Goal: Transaction & Acquisition: Download file/media

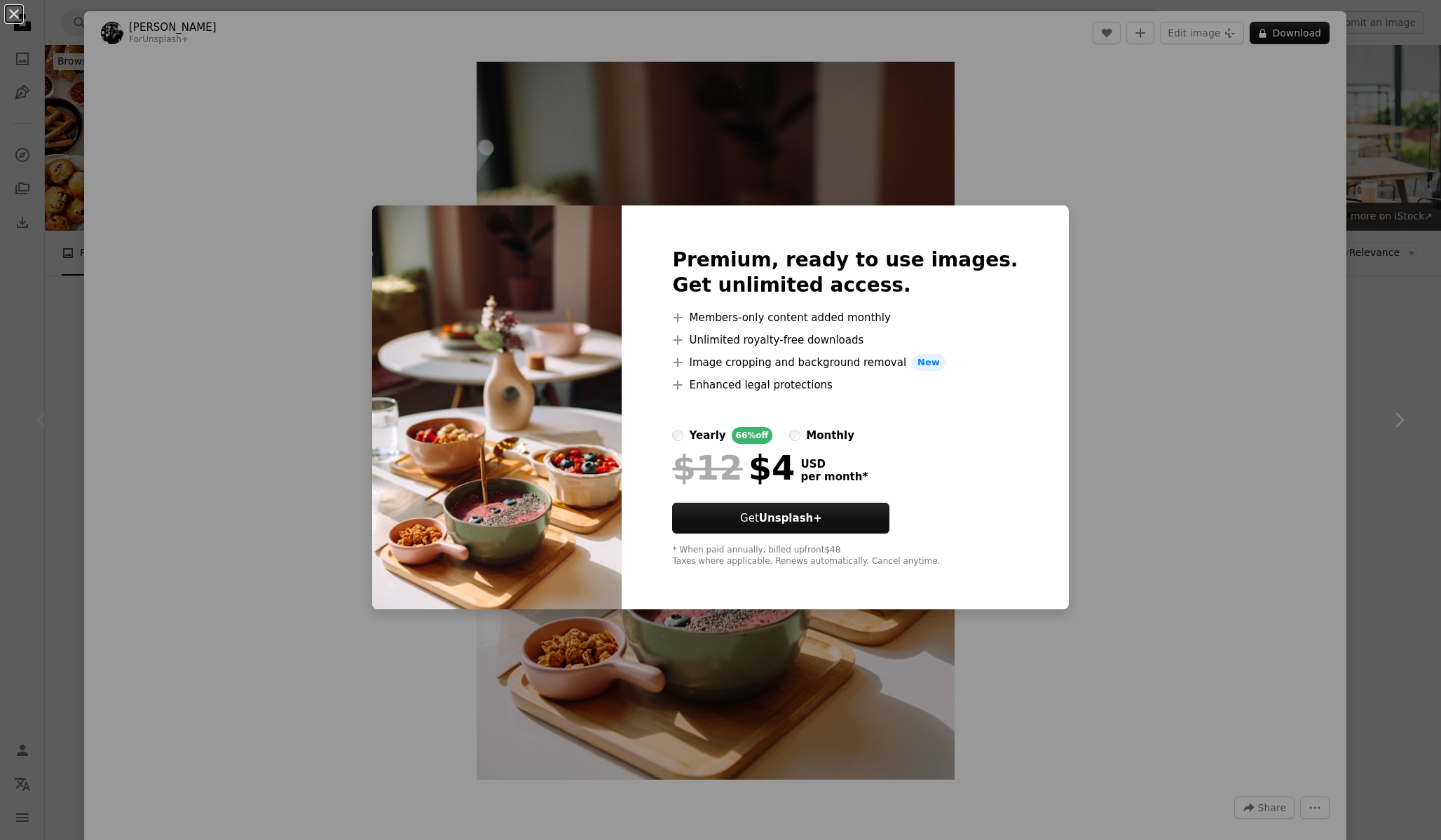
scroll to position [319, 0]
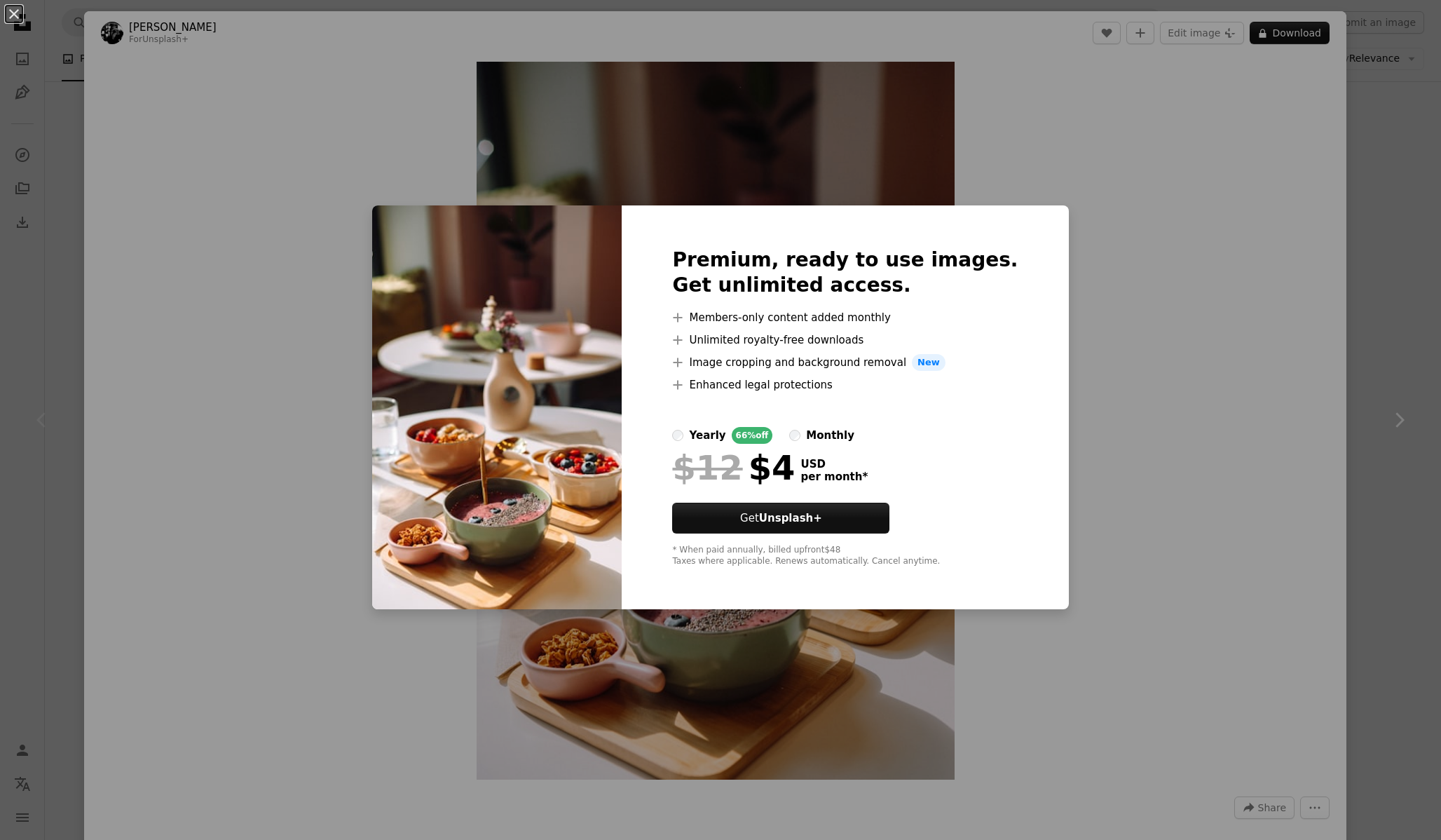
click at [1035, 203] on div "An X shape Premium, ready to use images. Get unlimited access. A plus sign Memb…" at bounding box center [720, 420] width 1441 height 840
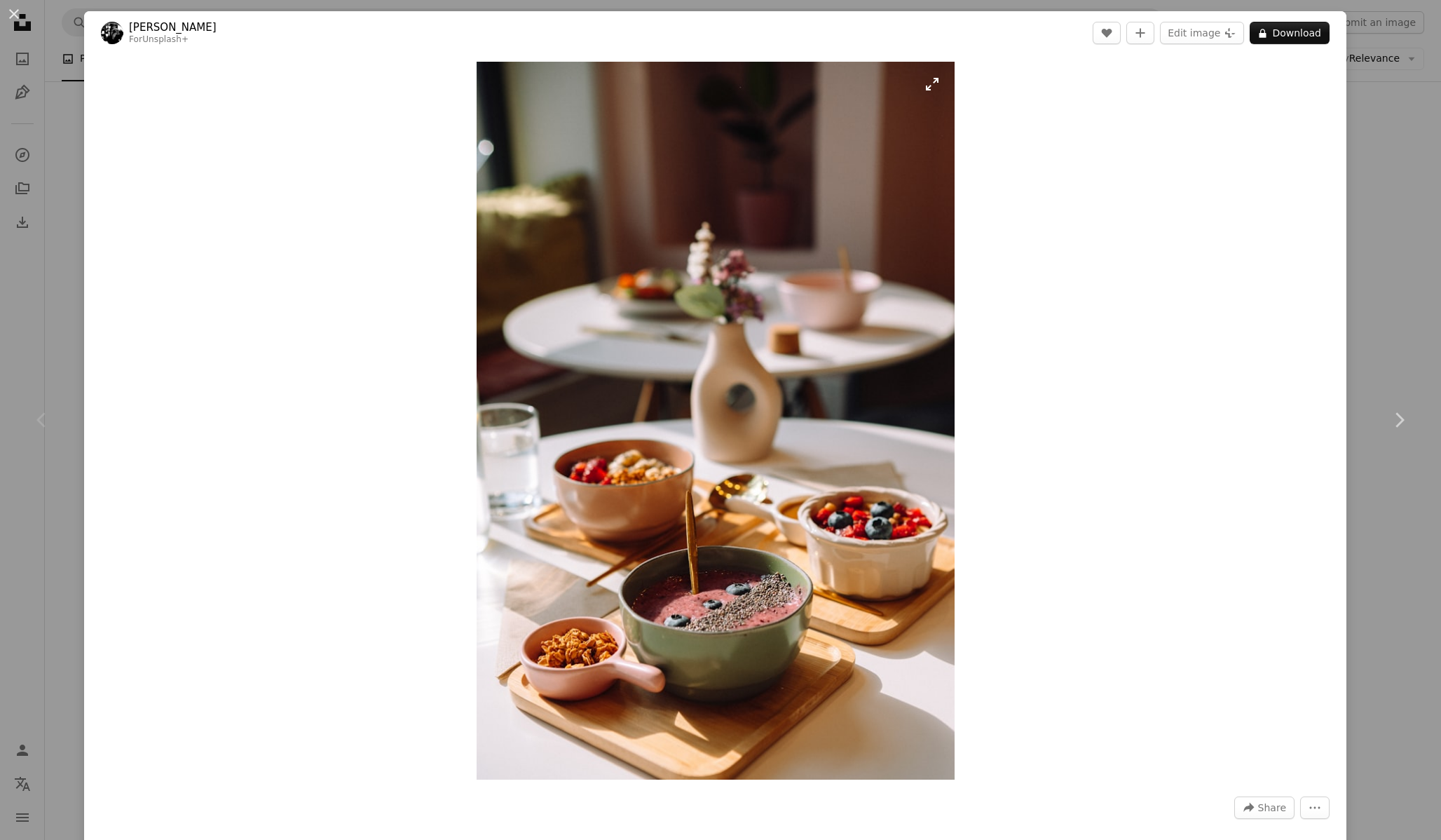
click at [777, 294] on img "Zoom in on this image" at bounding box center [716, 421] width 478 height 717
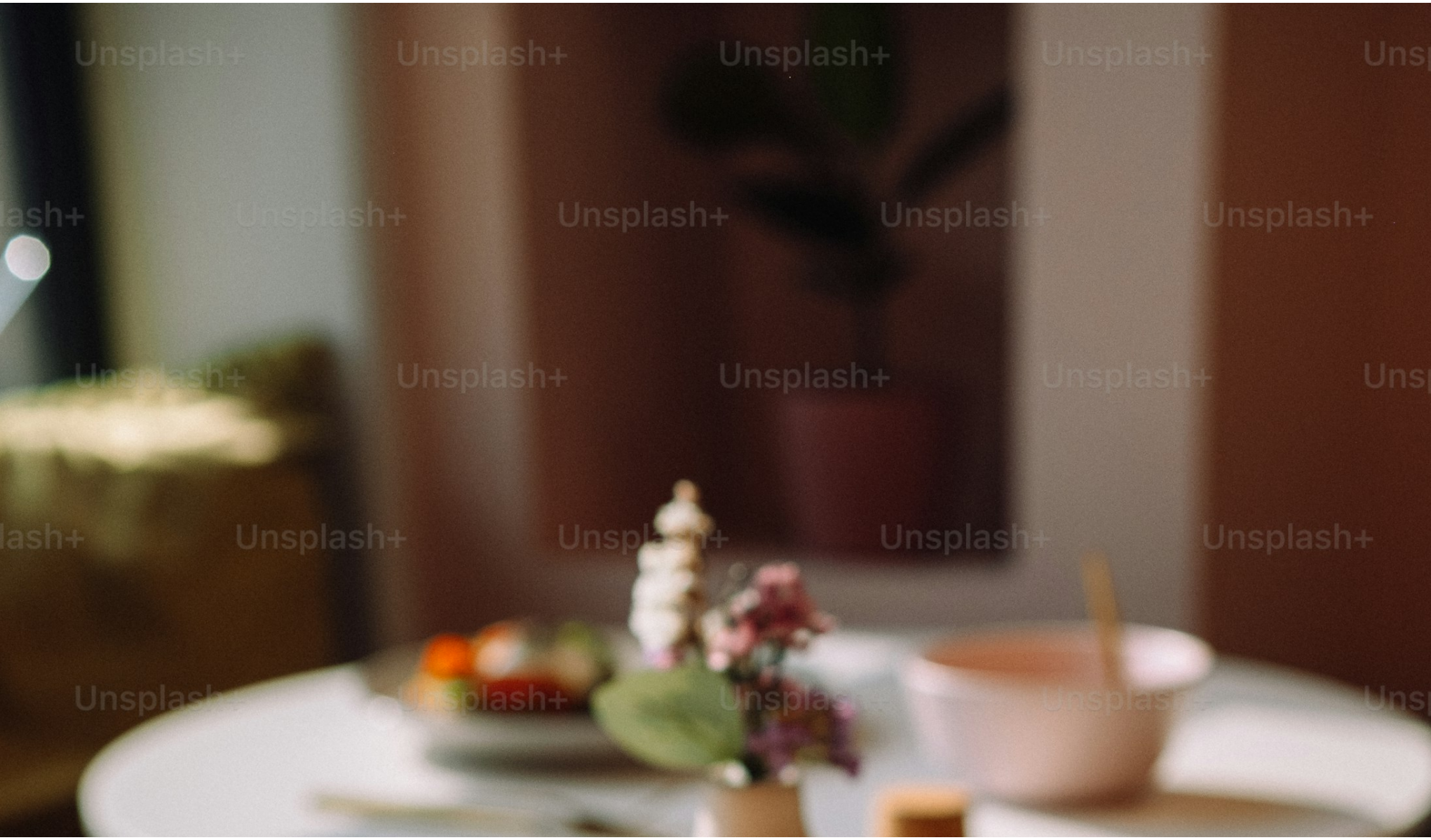
scroll to position [647, 0]
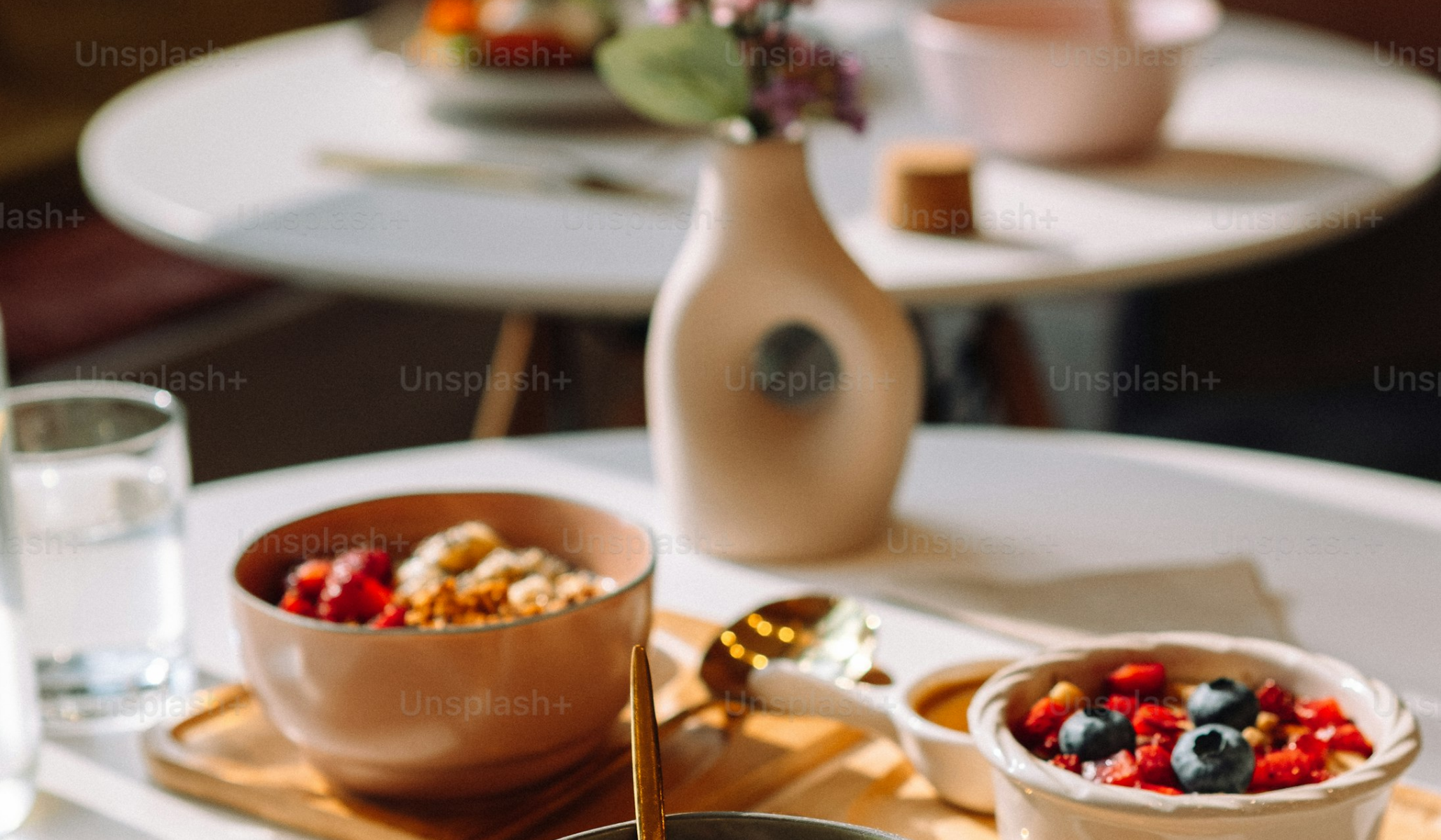
click at [777, 294] on img "Zoom out on this image" at bounding box center [720, 435] width 1442 height 2163
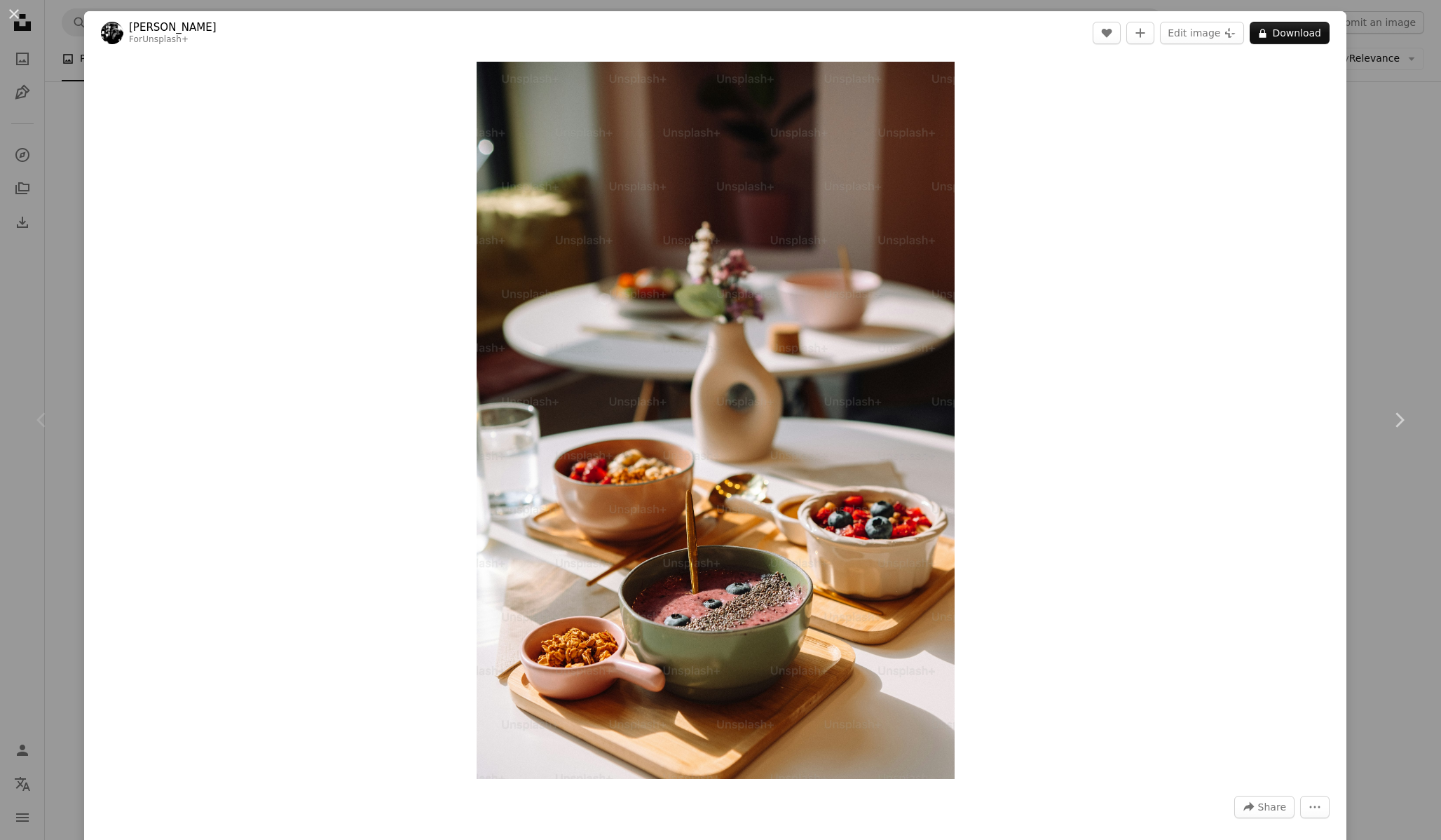
click at [1356, 65] on div "An X shape Chevron left Chevron right [PERSON_NAME] For Unsplash+ A heart A plu…" at bounding box center [720, 420] width 1441 height 840
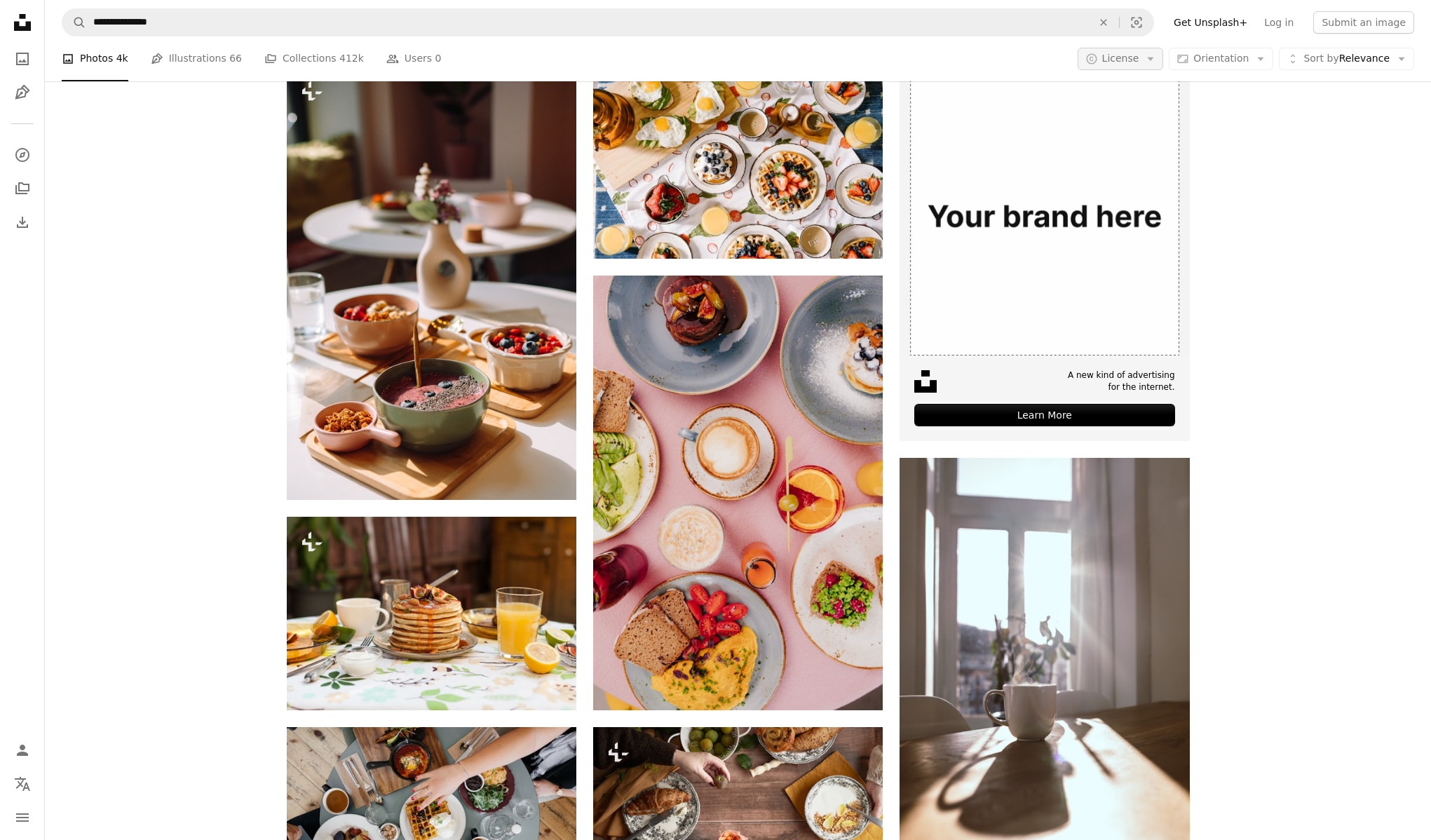
click at [1147, 54] on button "A copyright icon © License Arrow down" at bounding box center [1121, 59] width 86 height 22
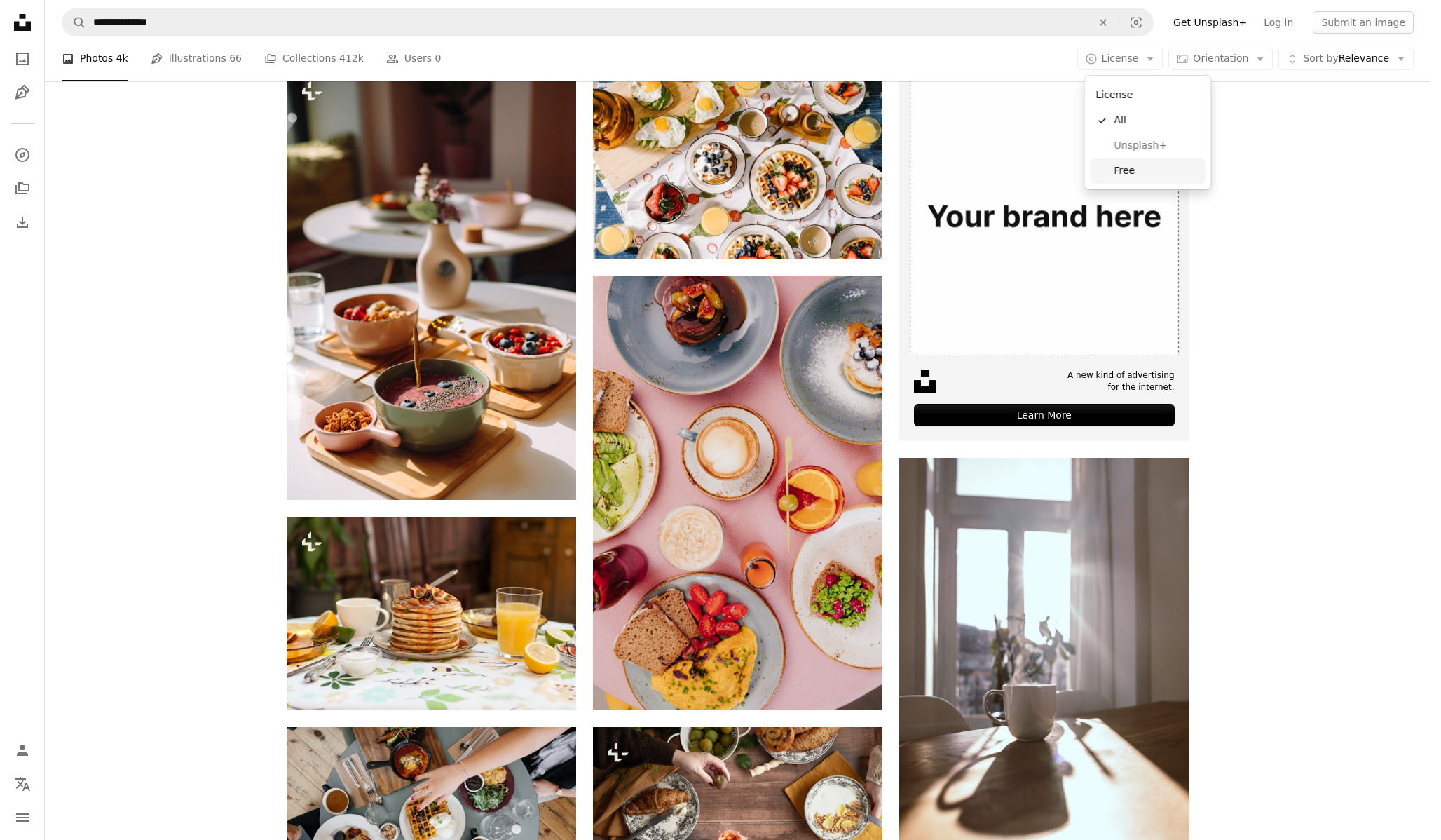
click at [1132, 177] on span "Free" at bounding box center [1158, 171] width 86 height 14
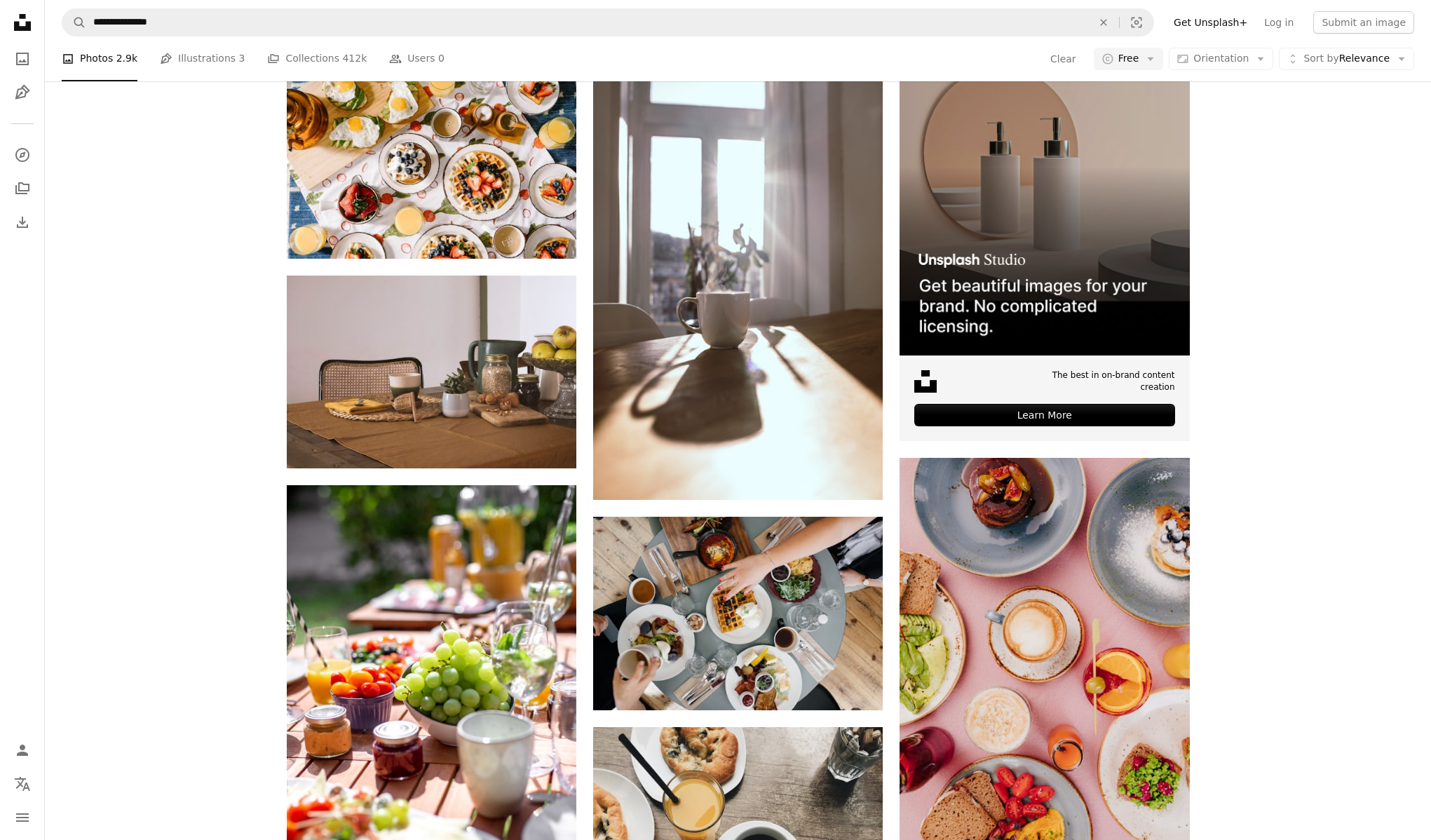
scroll to position [1034, 0]
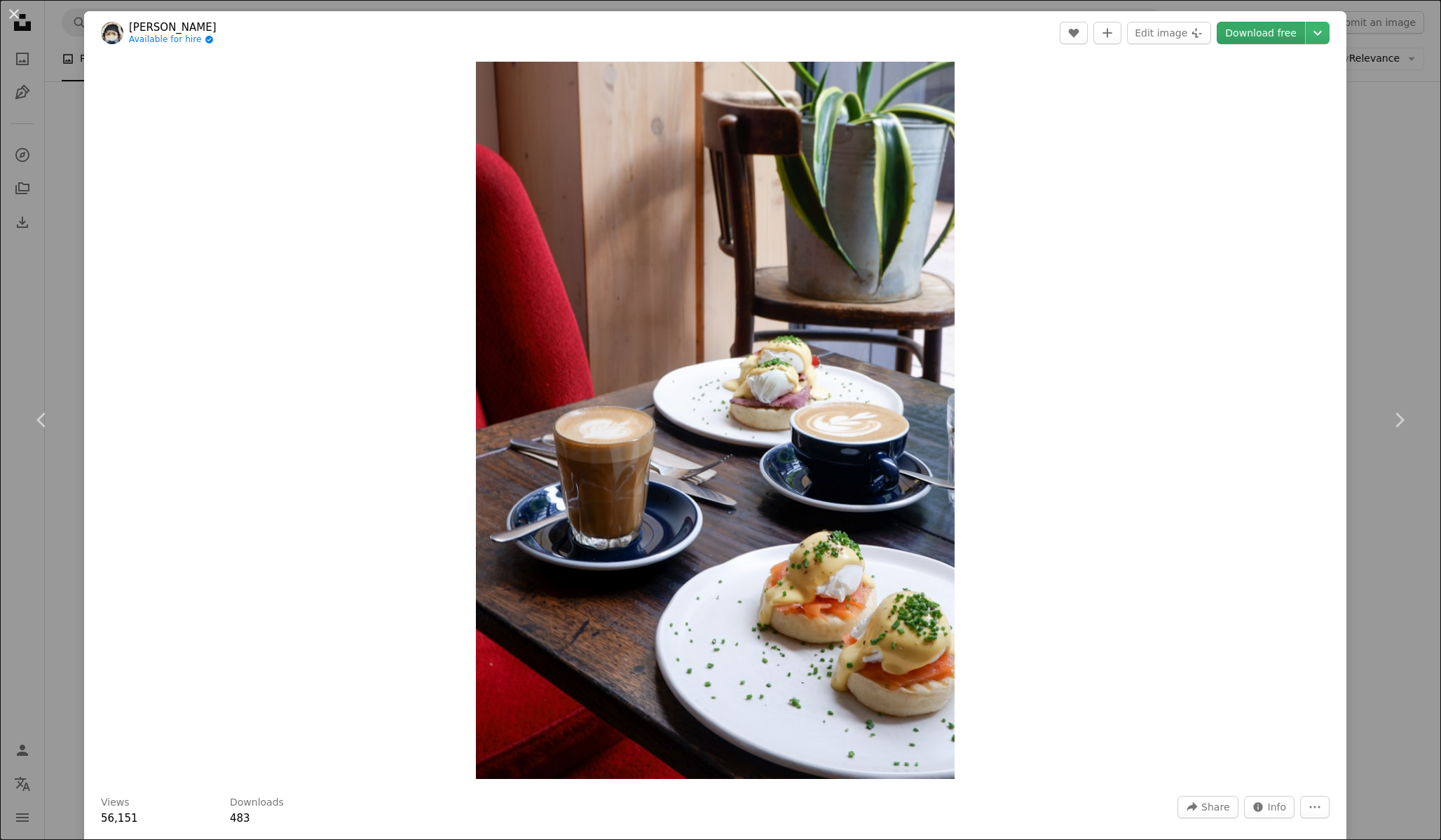
click at [1250, 34] on link "Download free" at bounding box center [1261, 32] width 89 height 22
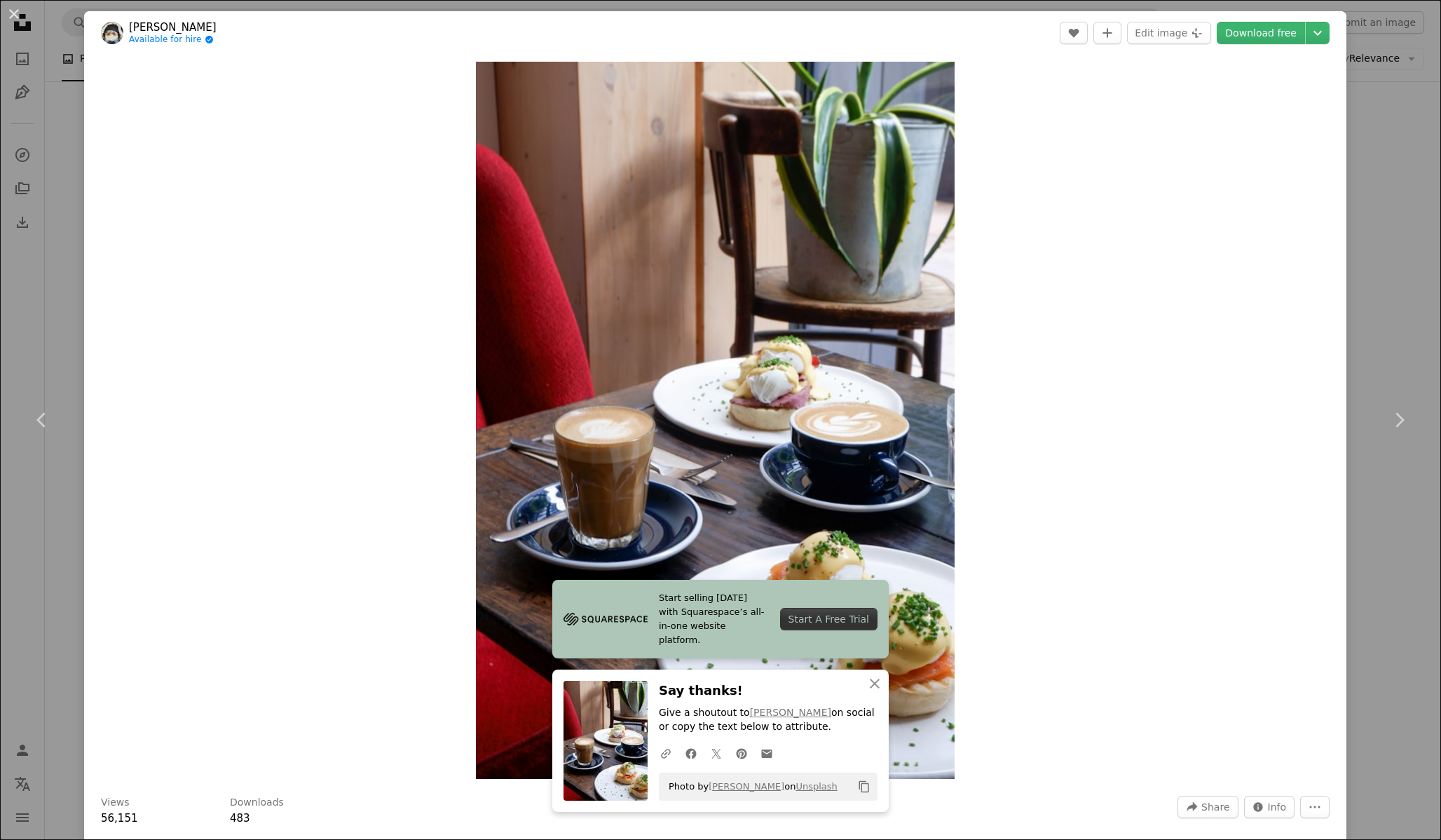
click at [1347, 52] on div "An X shape Chevron left Chevron right Start selling [DATE] with Squarespace’s a…" at bounding box center [720, 420] width 1441 height 840
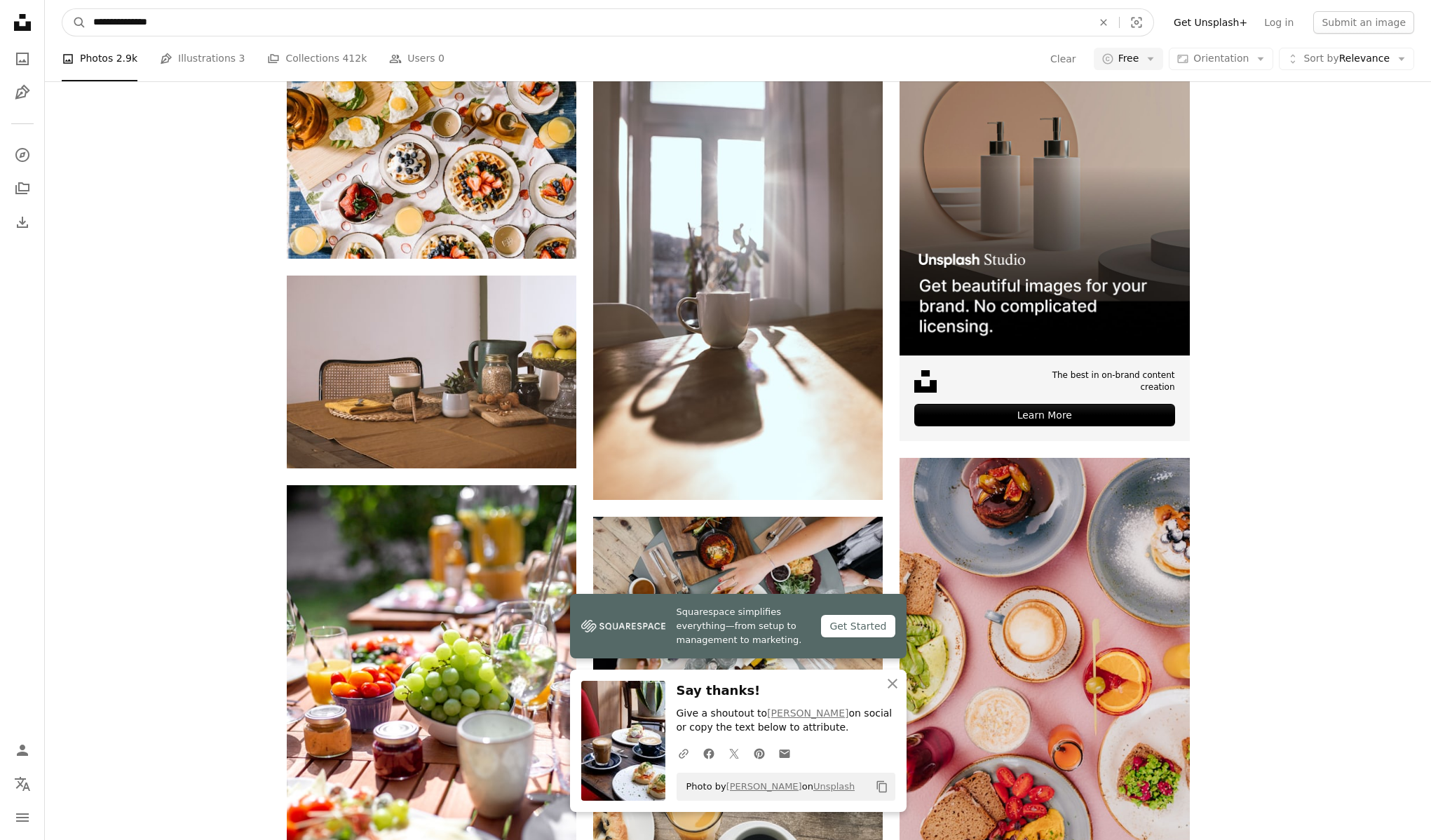
click at [391, 13] on input "**********" at bounding box center [587, 22] width 1002 height 27
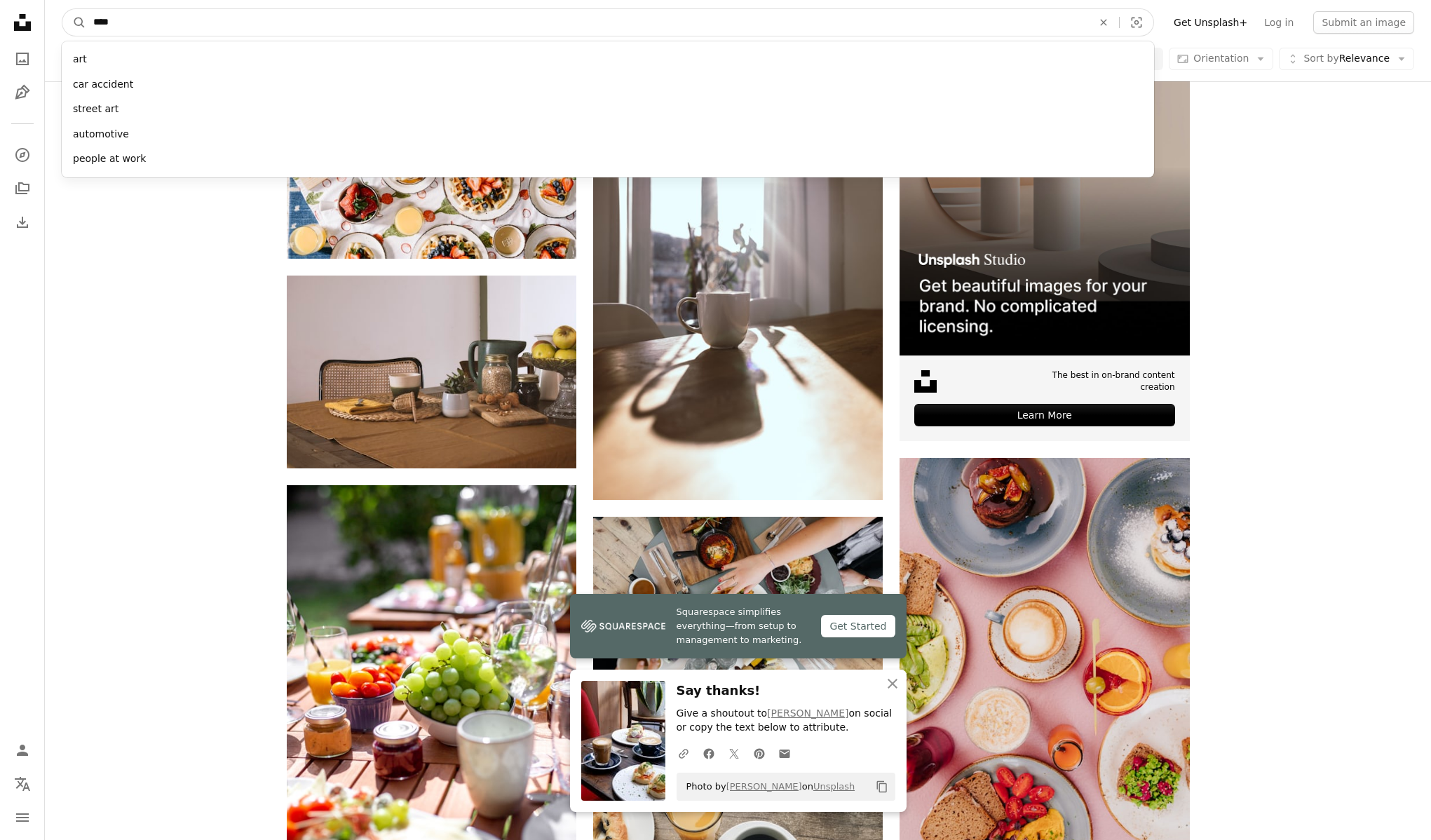
type input "*****"
click button "A magnifying glass" at bounding box center [75, 22] width 24 height 27
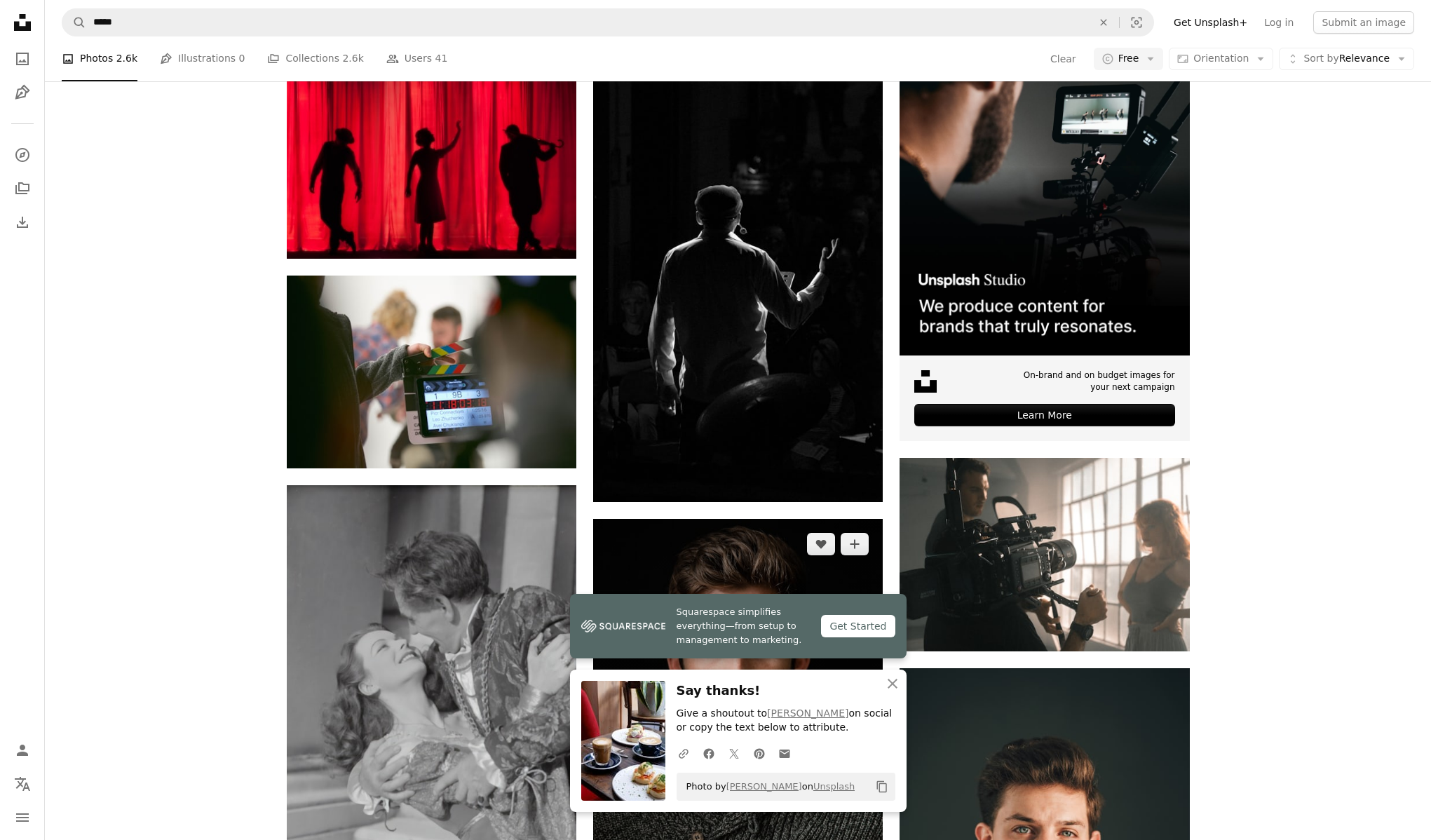
scroll to position [774, 0]
